Goal: Task Accomplishment & Management: Complete application form

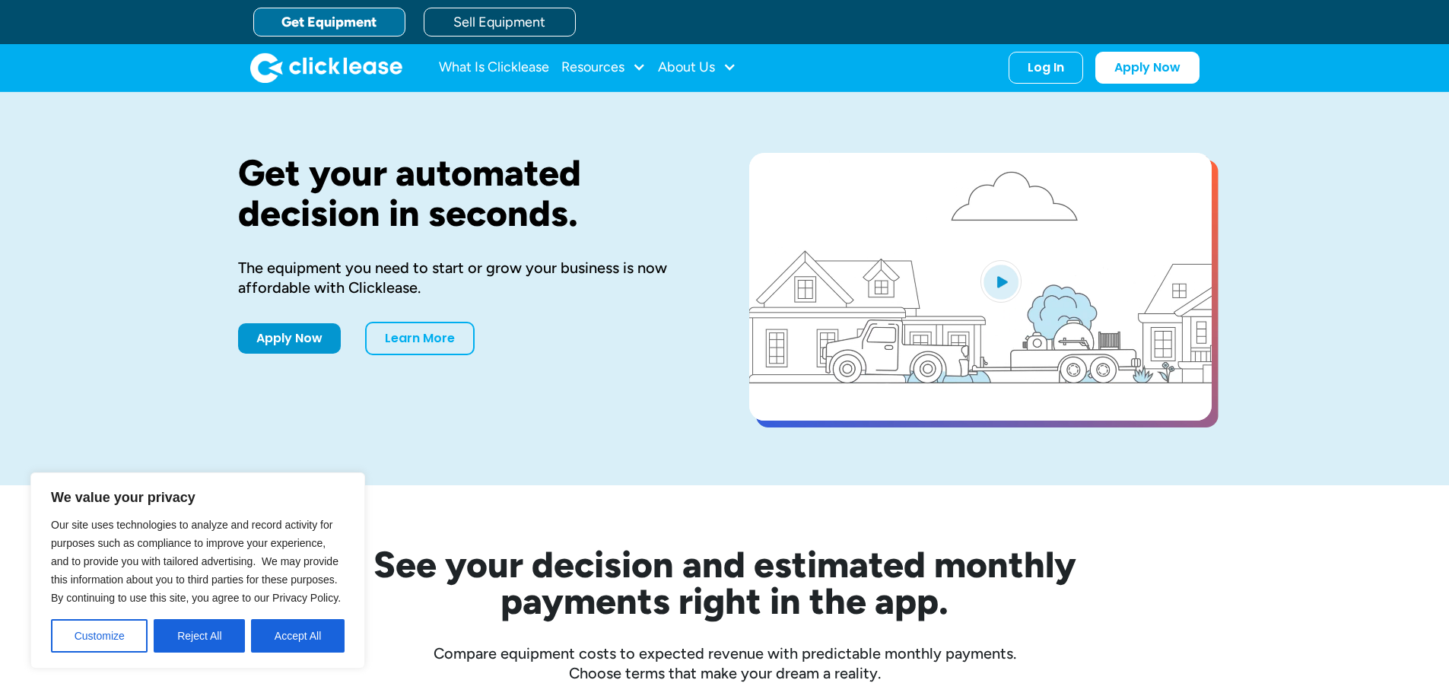
click at [202, 637] on button "Reject All" at bounding box center [199, 635] width 91 height 33
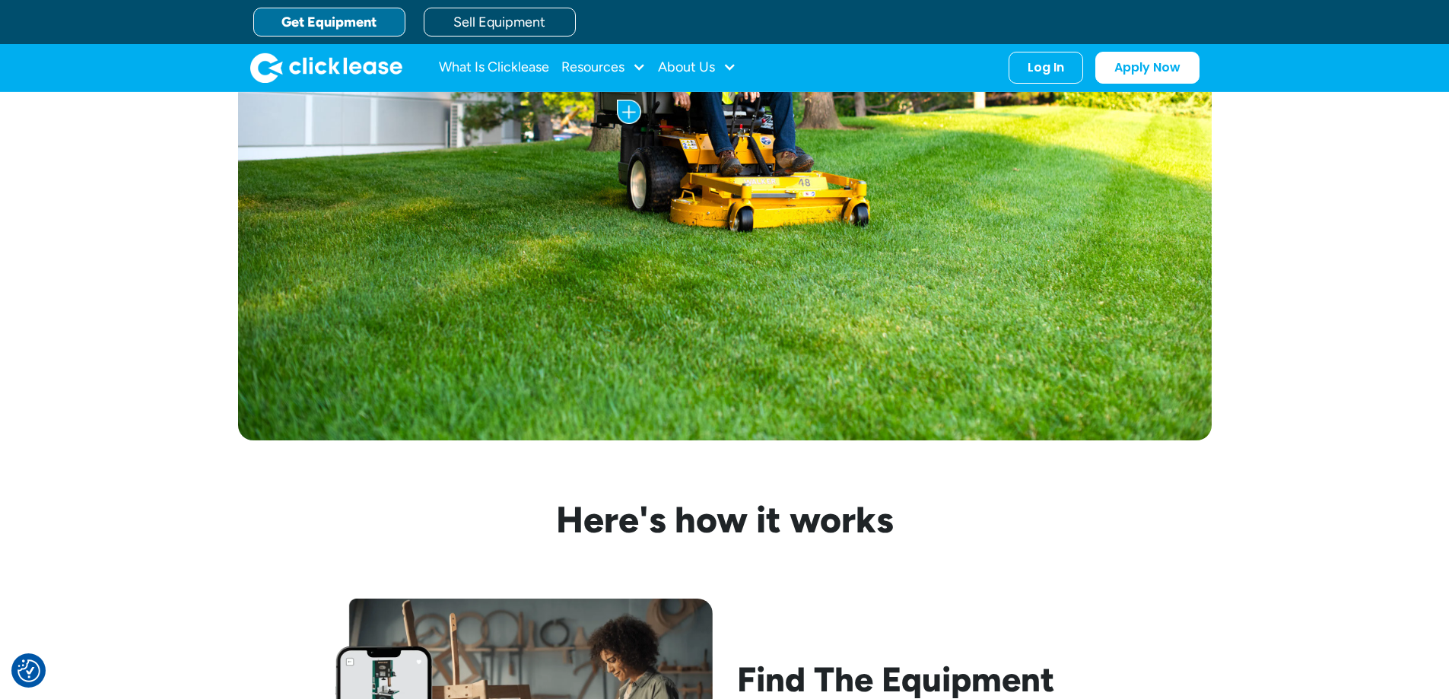
scroll to position [913, 0]
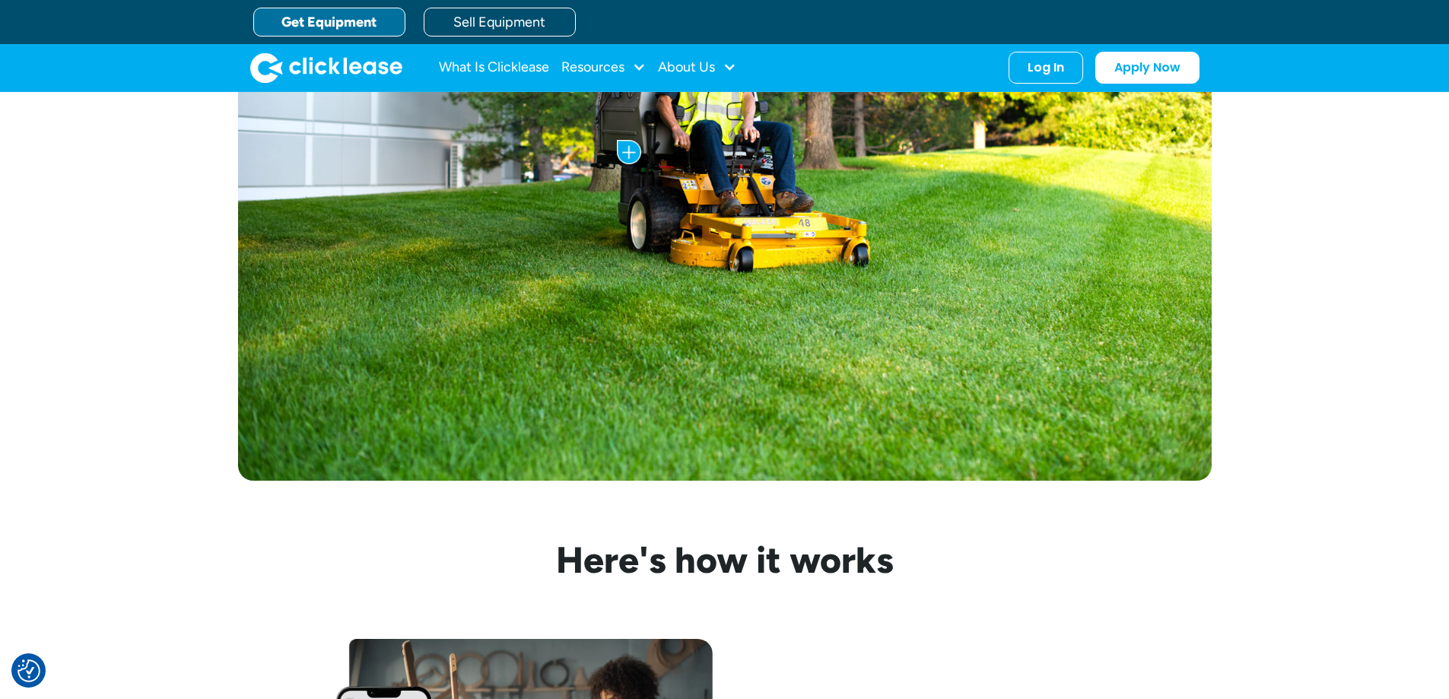
click at [317, 21] on link "Get Equipment" at bounding box center [329, 22] width 152 height 29
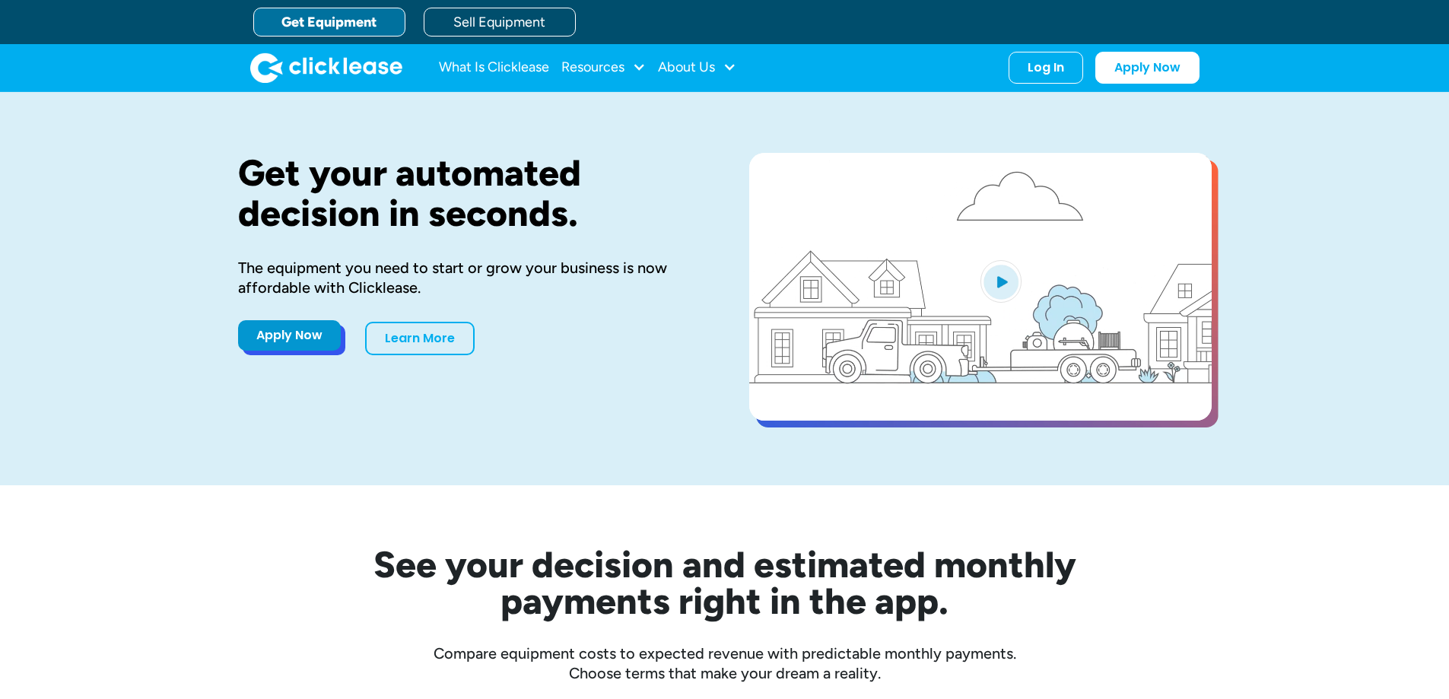
click at [297, 339] on link "Apply Now" at bounding box center [289, 335] width 103 height 30
